Goal: Task Accomplishment & Management: Use online tool/utility

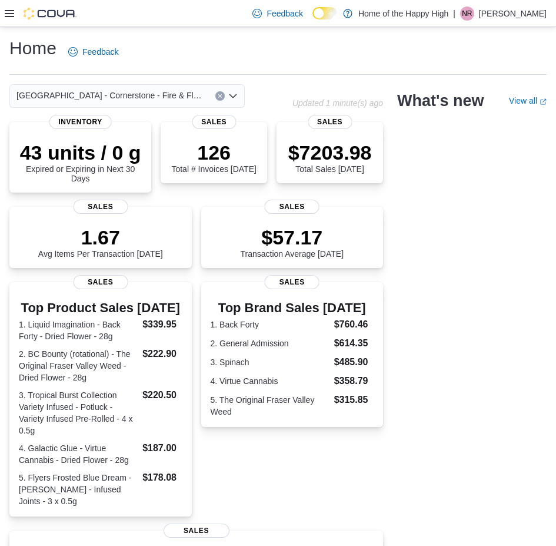
click at [8, 15] on icon at bounding box center [9, 13] width 9 height 9
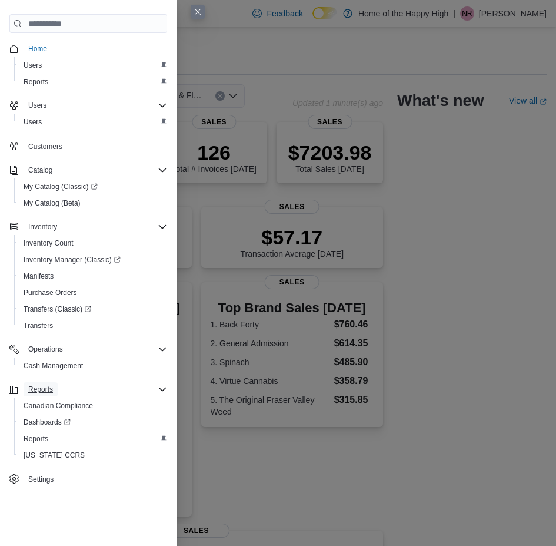
click at [32, 390] on span "Reports" at bounding box center [40, 389] width 25 height 9
click at [61, 385] on div "Reports" at bounding box center [96, 389] width 144 height 14
click at [49, 438] on link "Reports" at bounding box center [36, 439] width 34 height 14
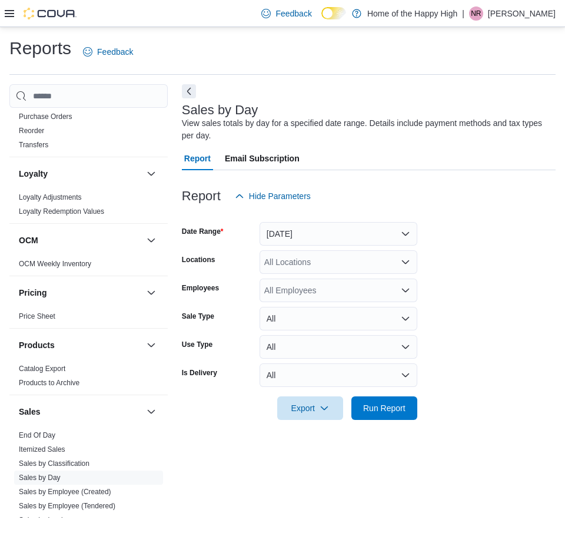
scroll to position [530, 0]
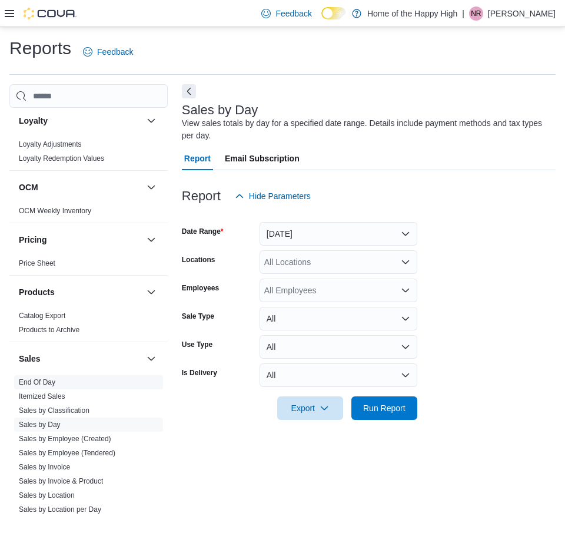
click at [39, 386] on link "End Of Day" at bounding box center [37, 382] width 37 height 8
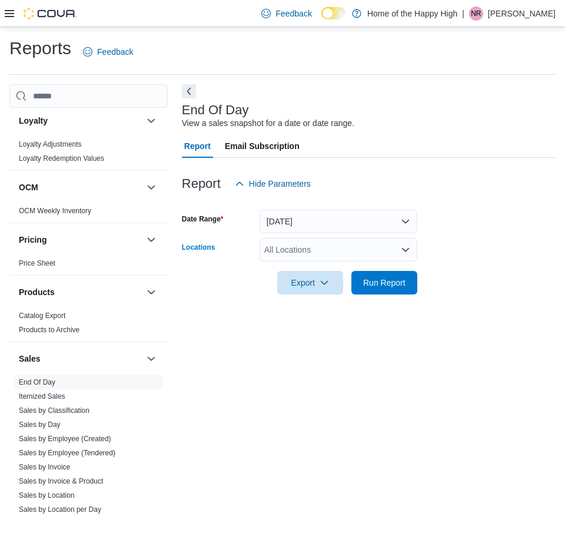
click at [297, 246] on div "All Locations" at bounding box center [339, 250] width 158 height 24
type input "***"
click at [339, 268] on span "Slave Lake - Cornerstone - Fire & Flower" at bounding box center [406, 270] width 195 height 12
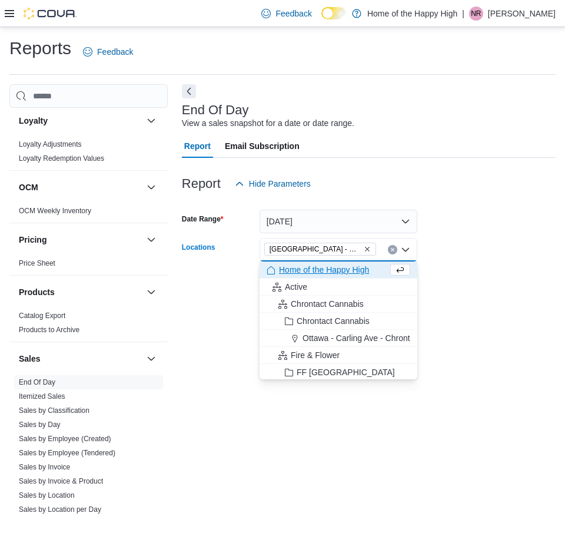
click at [438, 287] on form "Date Range Today Locations Slave Lake - Cornerstone - Fire & Flower Combo box. …" at bounding box center [369, 244] width 374 height 99
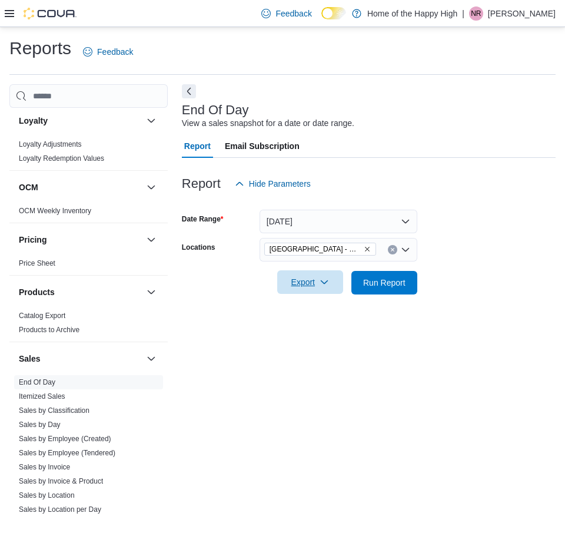
click at [299, 284] on span "Export" at bounding box center [310, 282] width 52 height 24
click at [330, 337] on button "Export to Pdf" at bounding box center [312, 330] width 67 height 24
click at [517, 11] on p "Nathaniel Reid" at bounding box center [522, 13] width 68 height 14
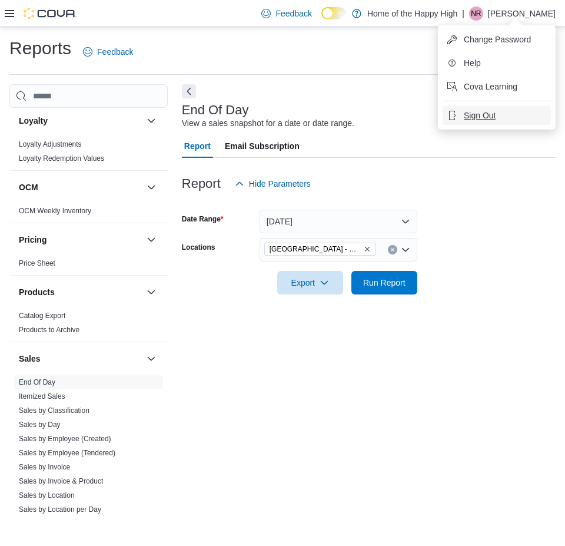
click at [479, 118] on span "Sign Out" at bounding box center [480, 116] width 32 height 12
